Goal: Transaction & Acquisition: Subscribe to service/newsletter

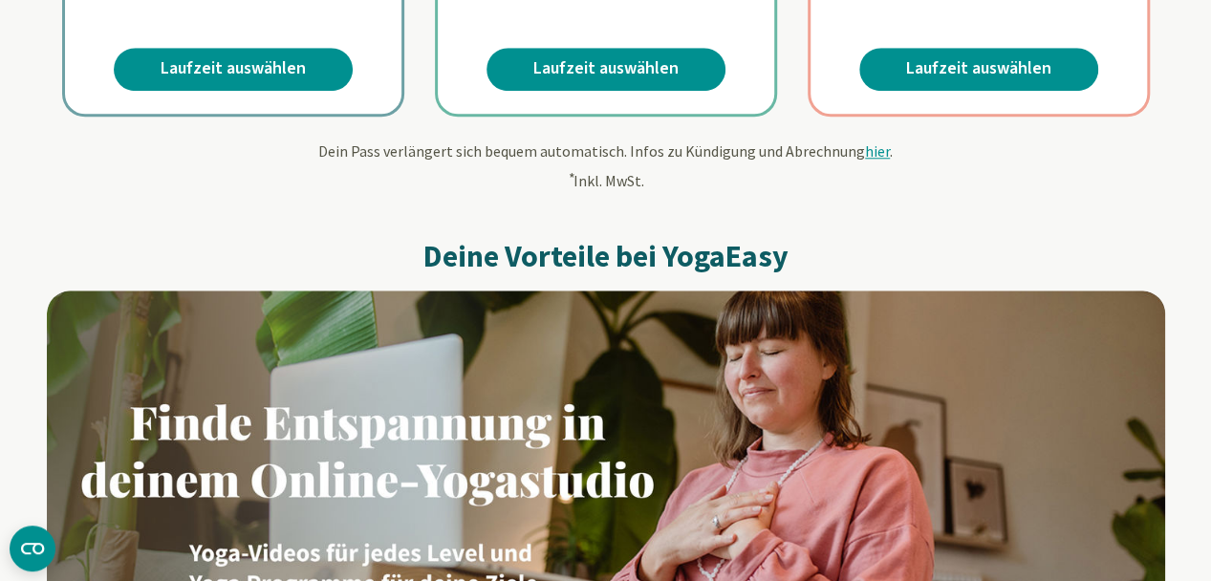
scroll to position [765, 0]
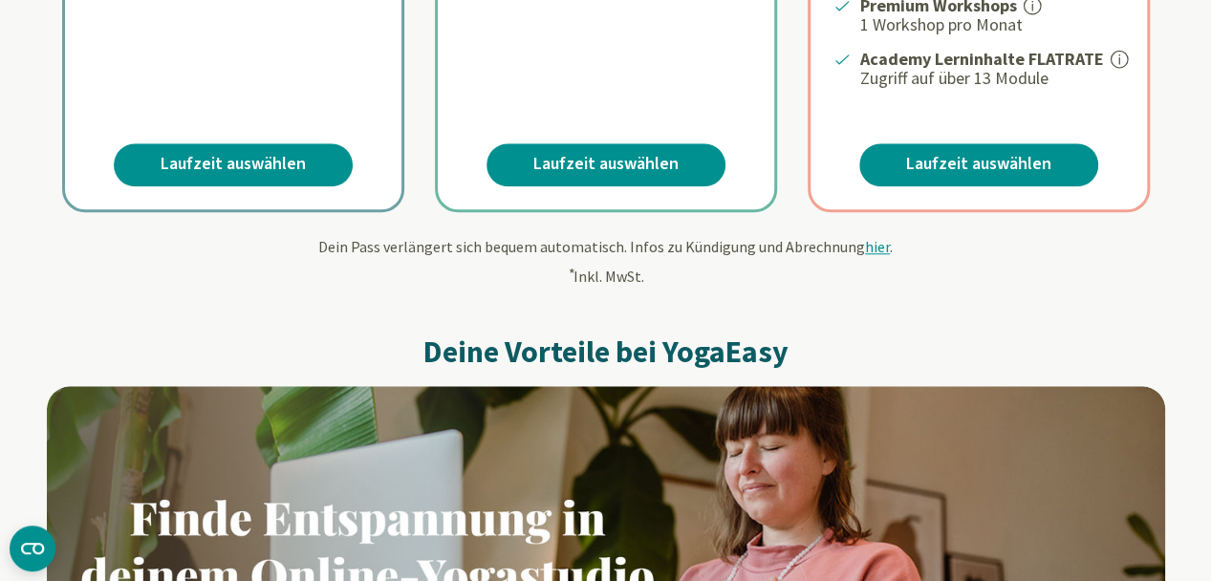
click at [589, 168] on link "Laufzeit auswählen" at bounding box center [606, 164] width 239 height 43
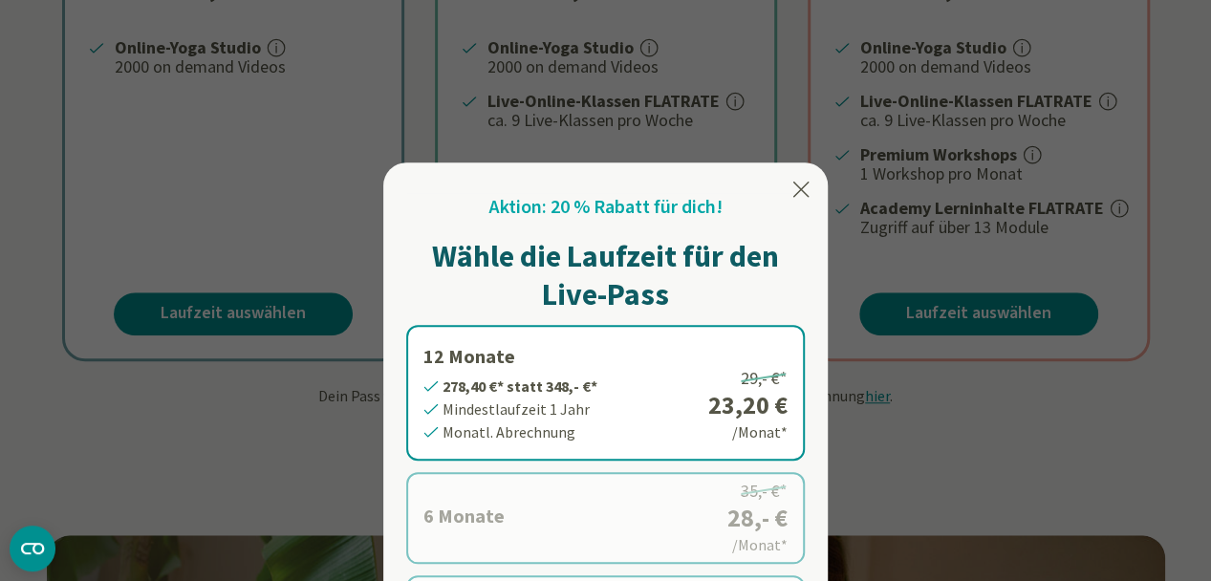
scroll to position [574, 0]
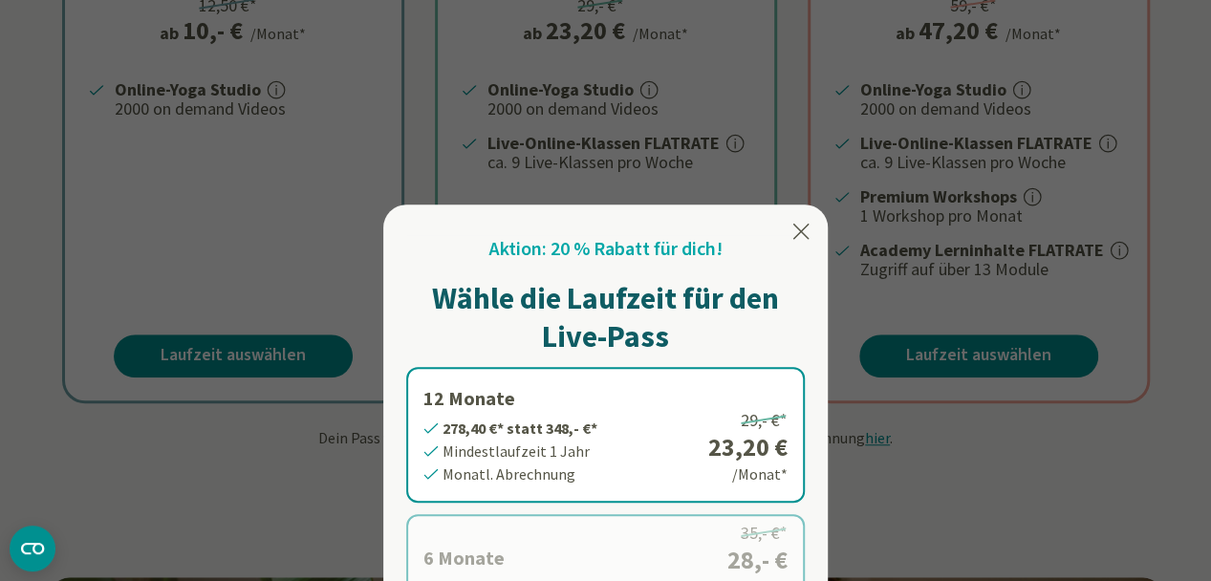
click at [306, 345] on div at bounding box center [605, 290] width 1211 height 581
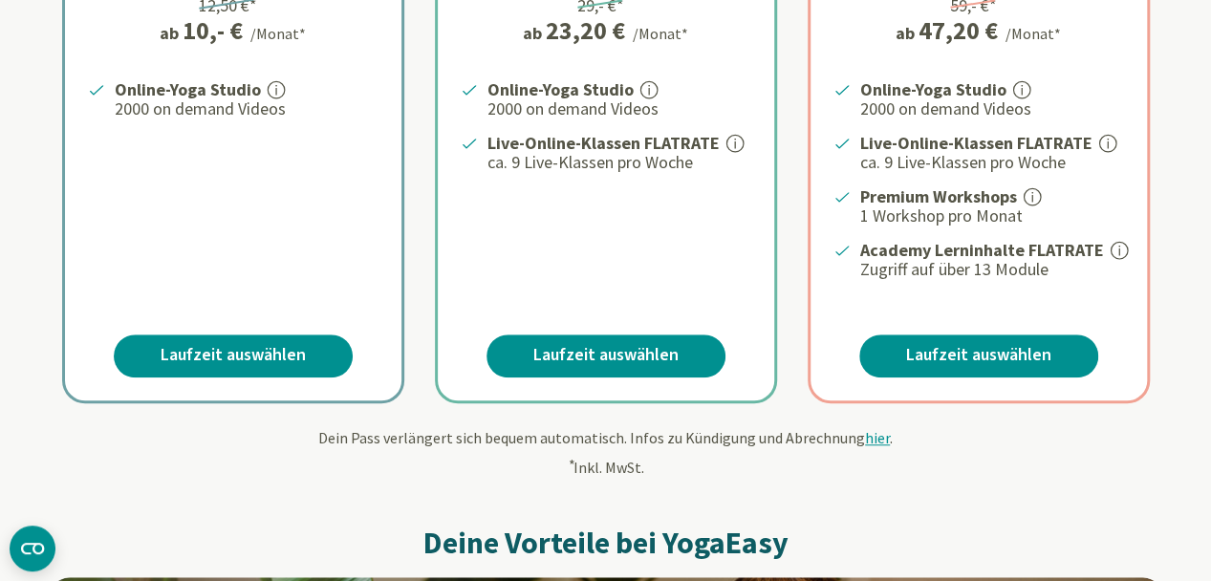
click at [300, 350] on link "Laufzeit auswählen" at bounding box center [233, 356] width 239 height 43
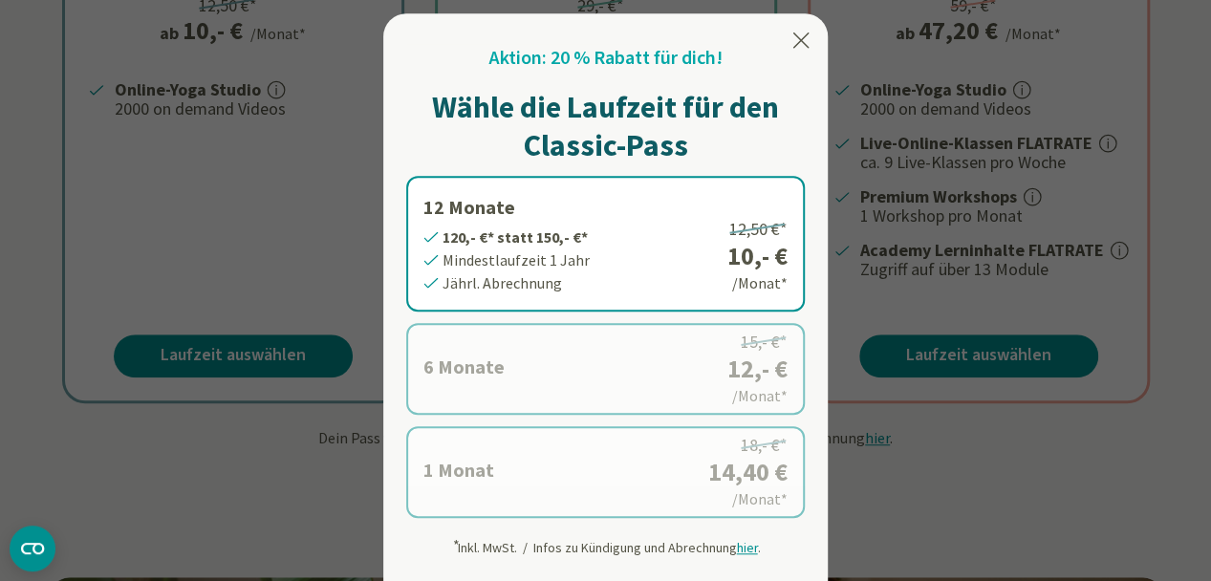
click at [803, 43] on icon at bounding box center [802, 40] width 16 height 15
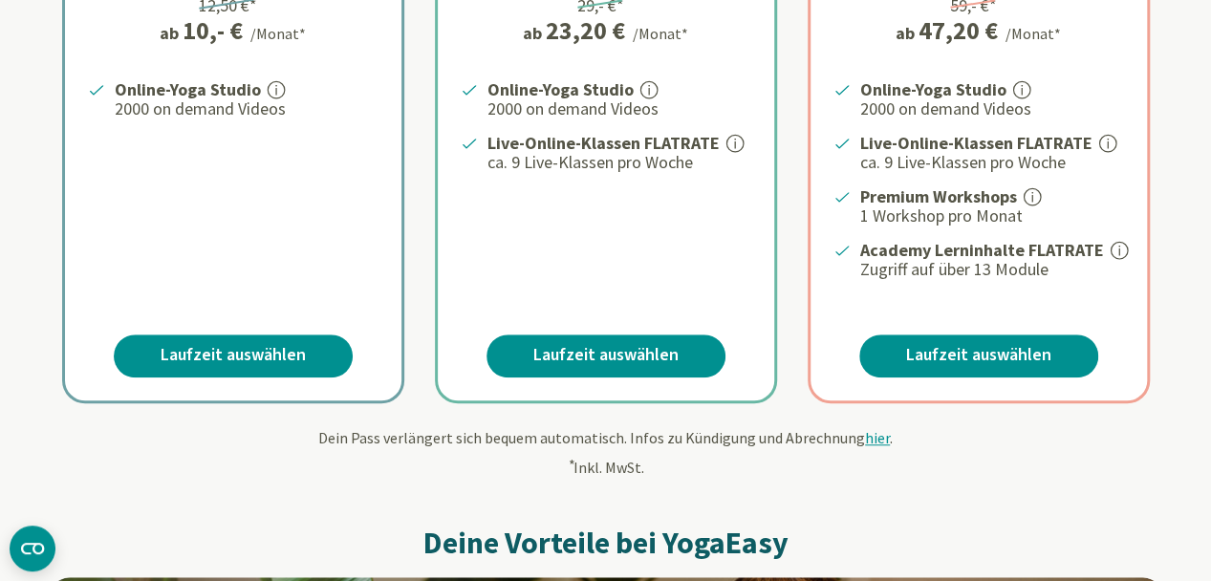
click at [556, 353] on link "Laufzeit auswählen" at bounding box center [606, 356] width 239 height 43
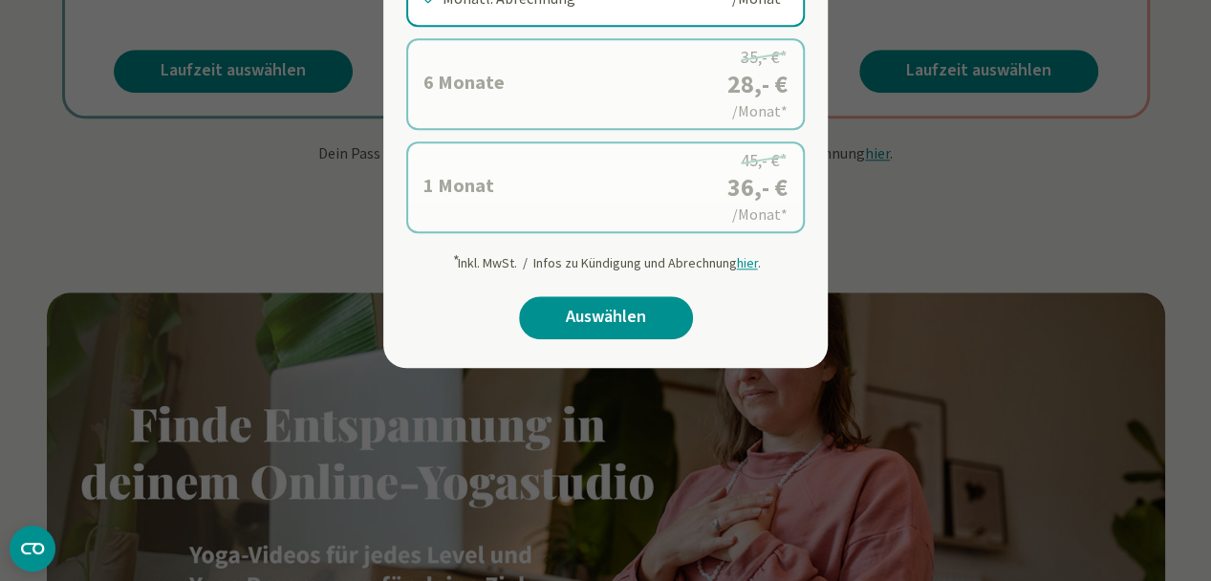
scroll to position [860, 0]
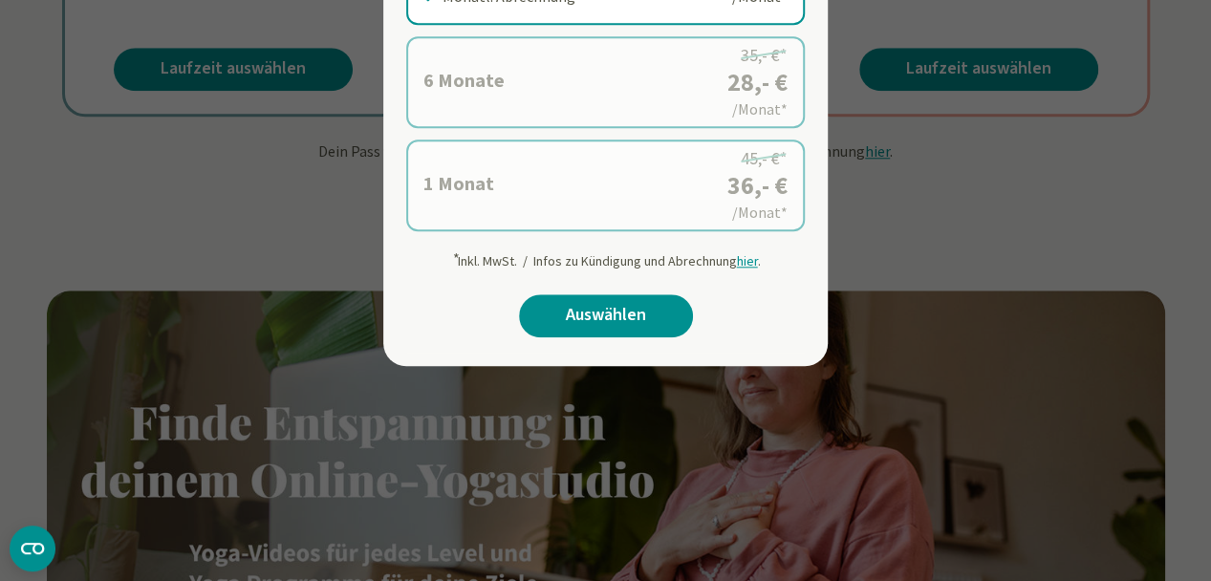
click at [649, 313] on link "Auswählen" at bounding box center [606, 315] width 174 height 43
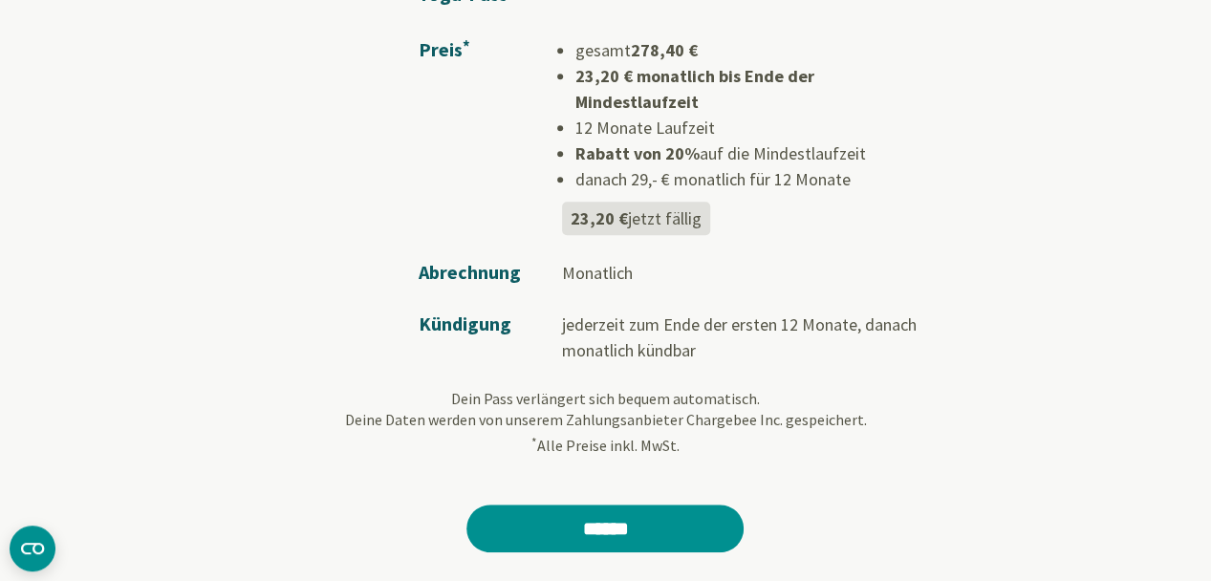
scroll to position [478, 0]
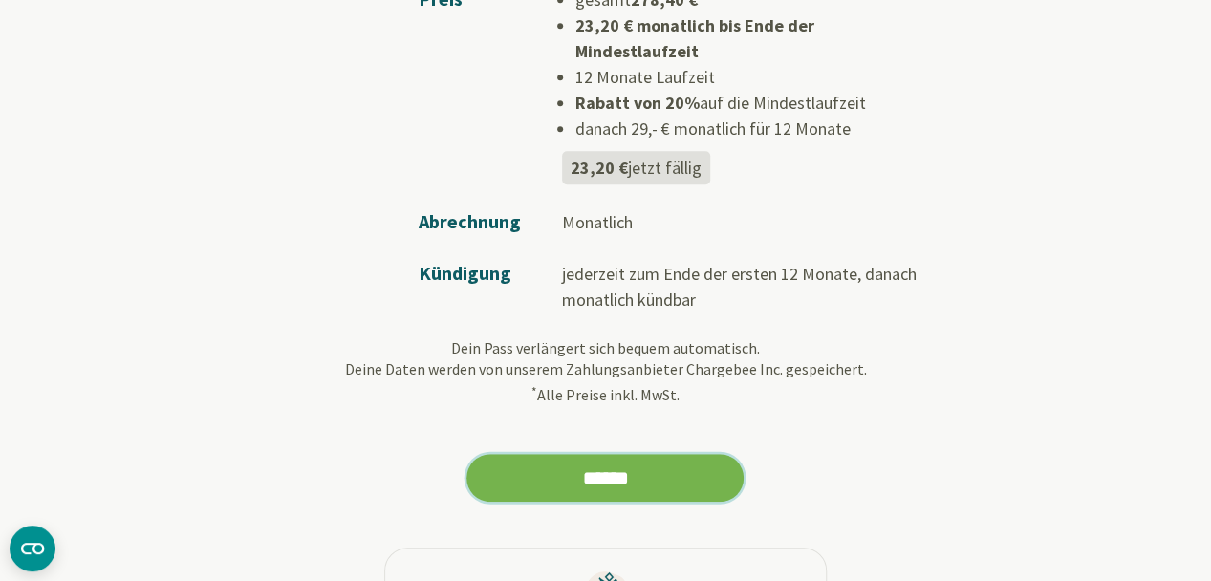
click at [649, 454] on input "******" at bounding box center [605, 478] width 277 height 48
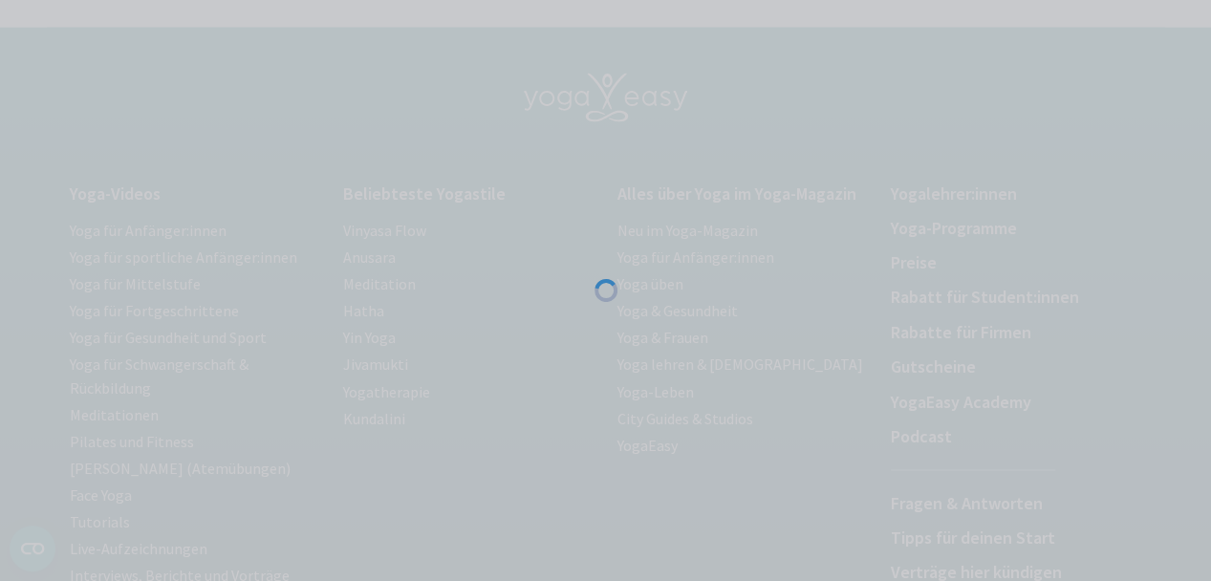
scroll to position [1758, 0]
